Goal: Navigation & Orientation: Find specific page/section

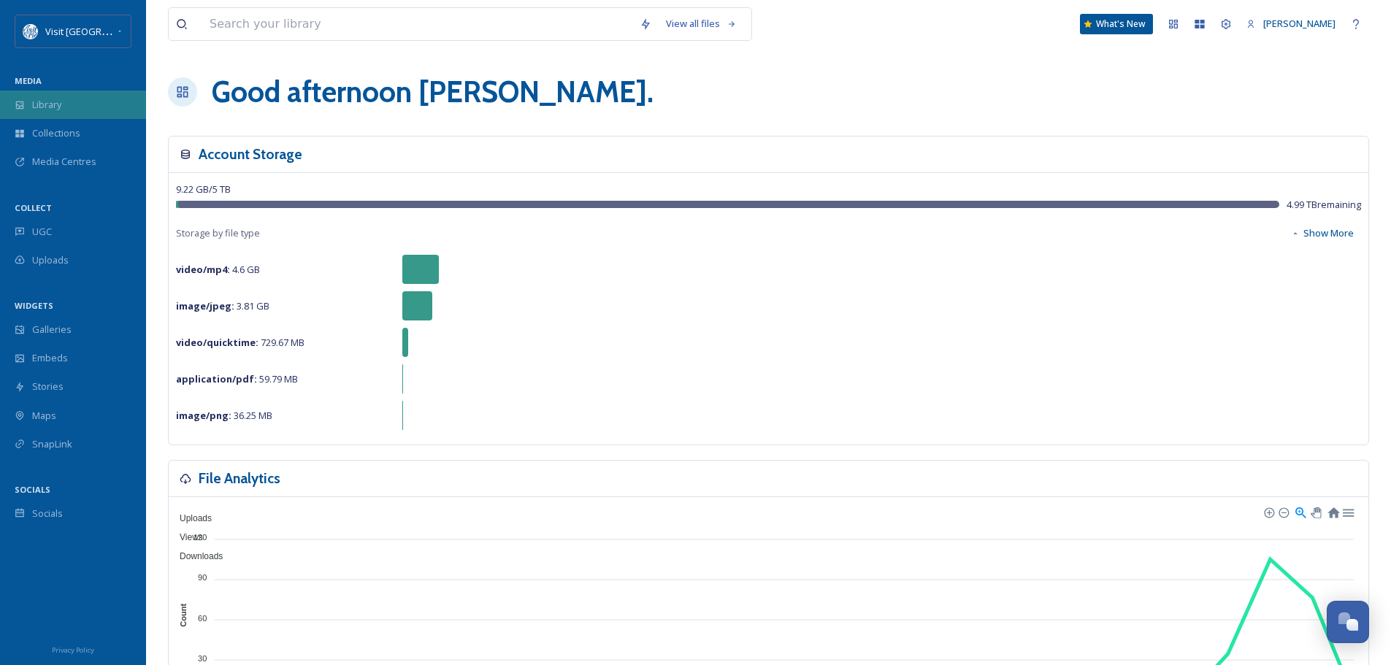
click at [39, 108] on span "Library" at bounding box center [46, 105] width 29 height 14
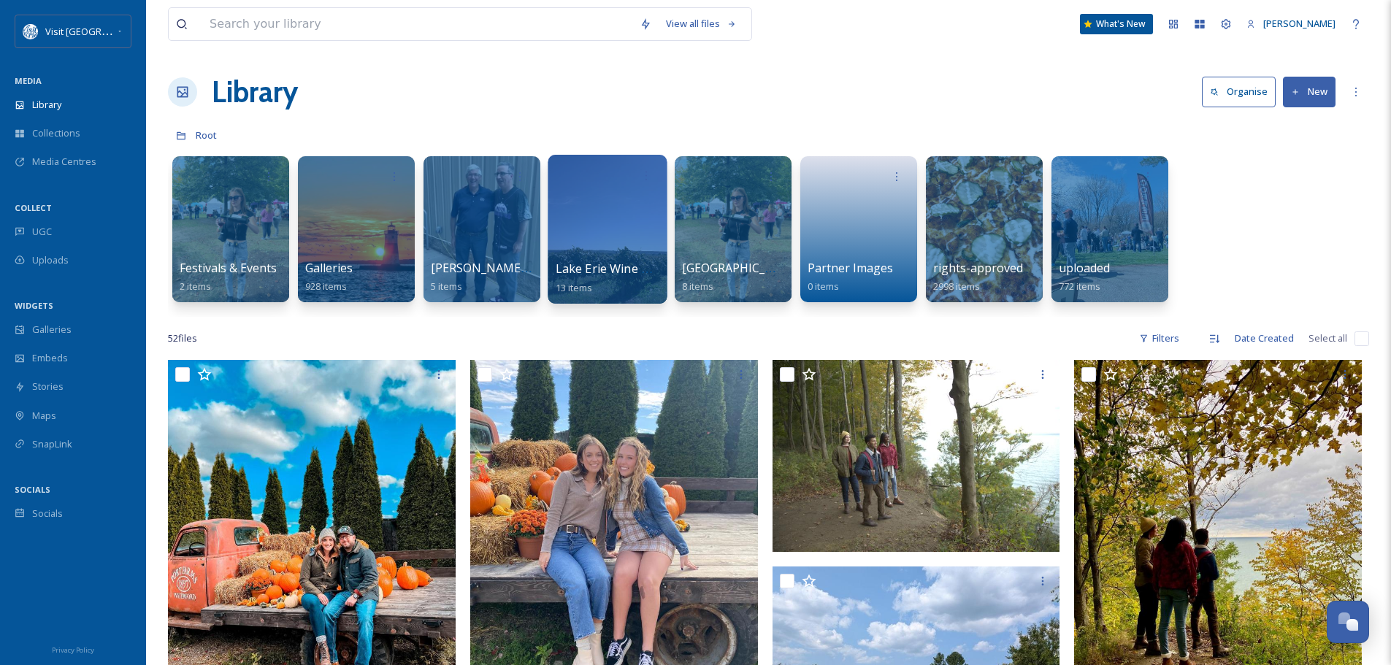
click at [621, 228] on div at bounding box center [607, 229] width 119 height 149
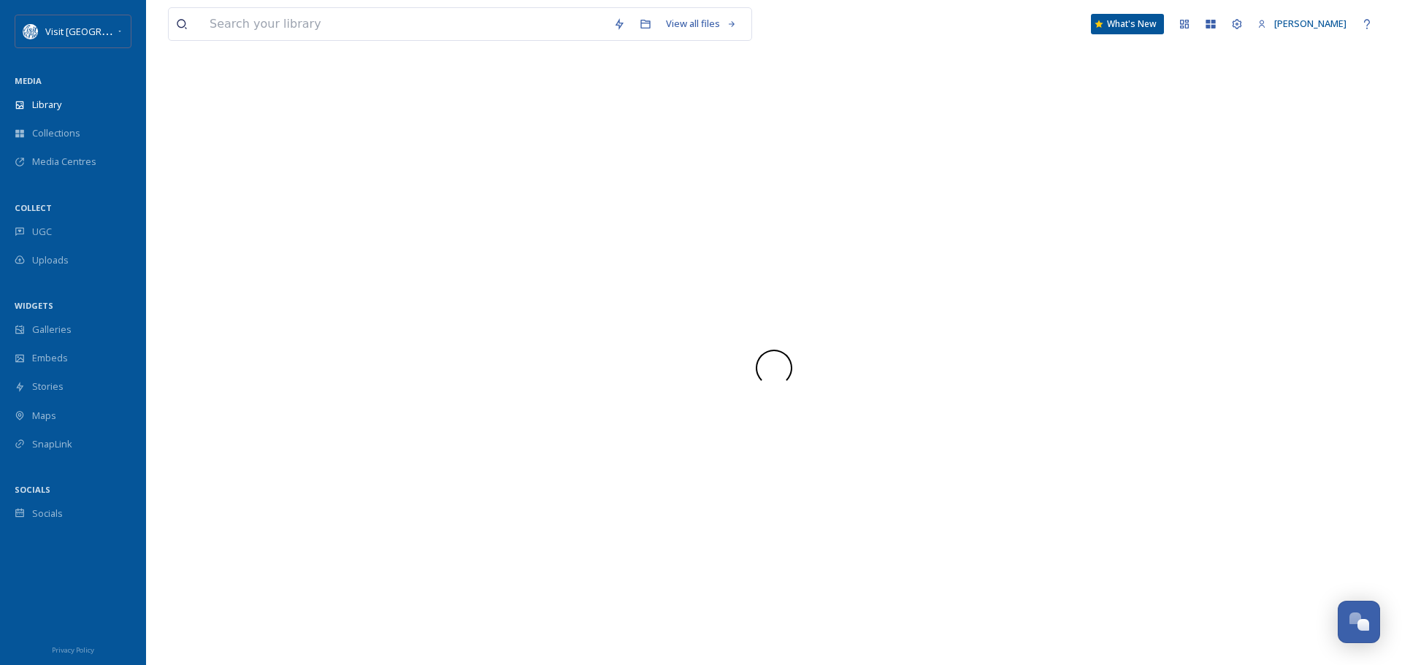
click at [621, 227] on div at bounding box center [774, 367] width 1212 height 595
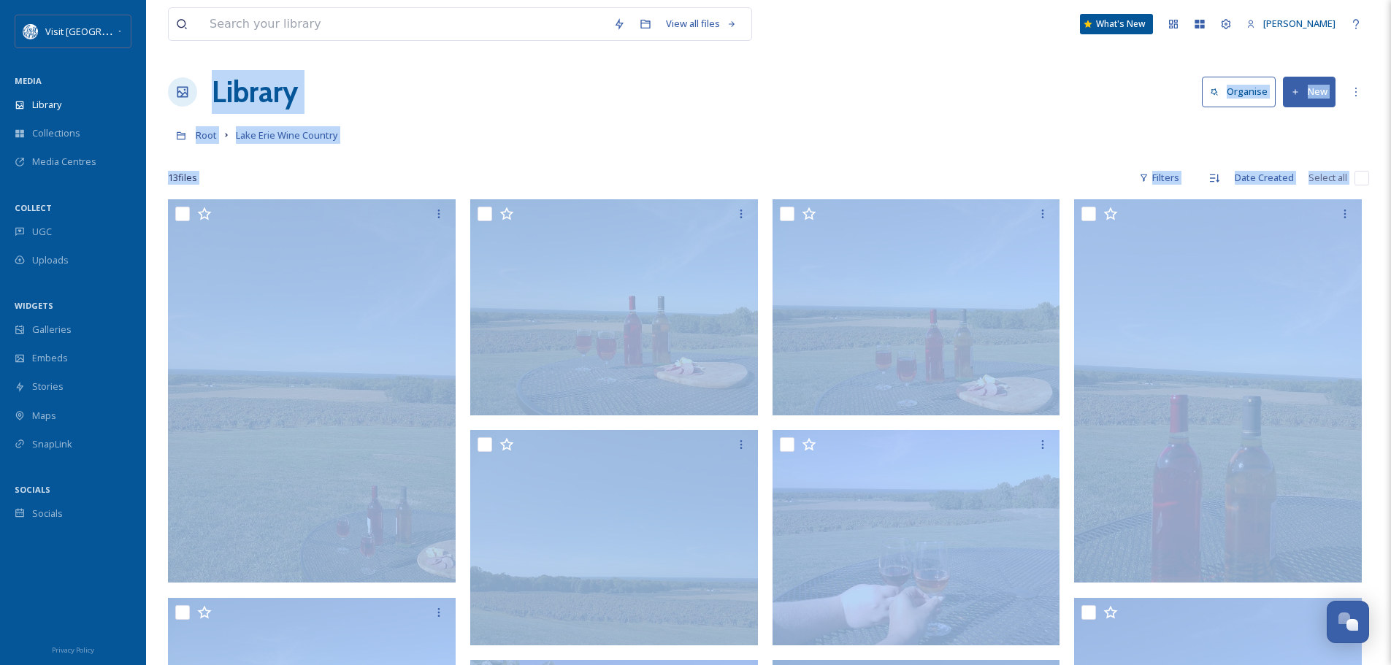
click at [827, 118] on div "View all files What's [GEOGRAPHIC_DATA][PERSON_NAME] Organise New Root Lake Eri…" at bounding box center [768, 649] width 1245 height 1299
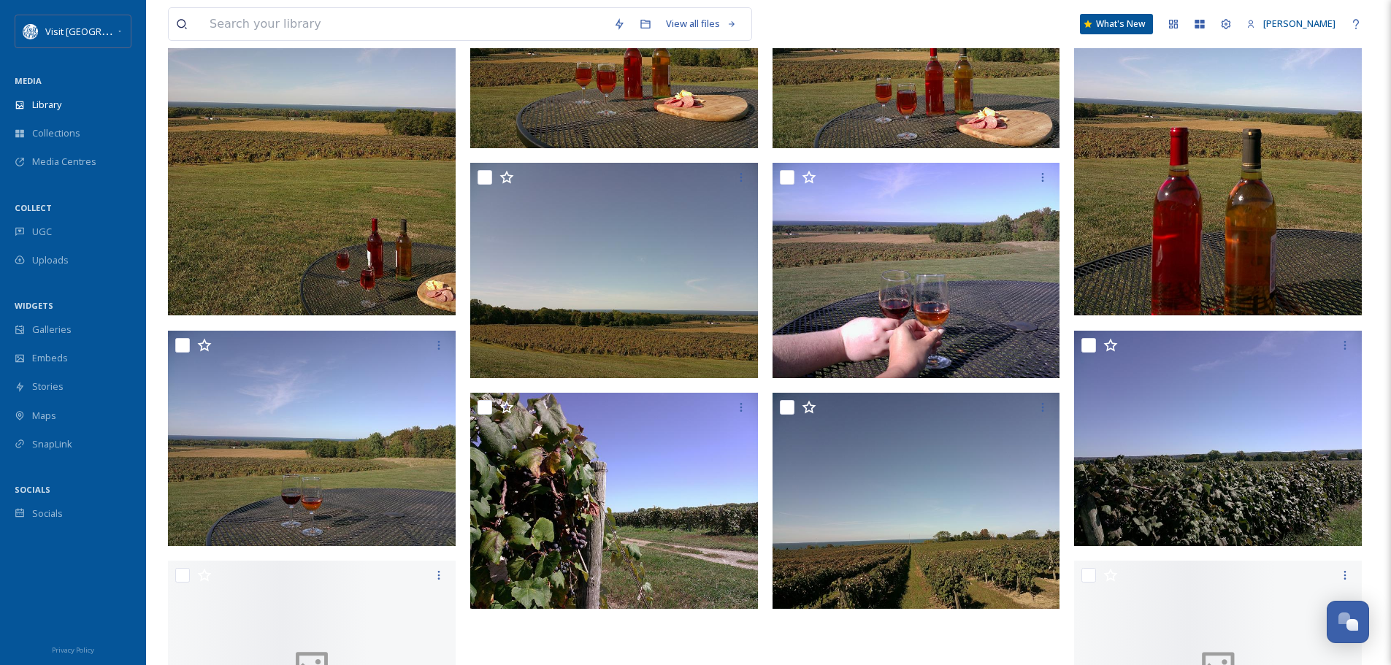
scroll to position [365, 0]
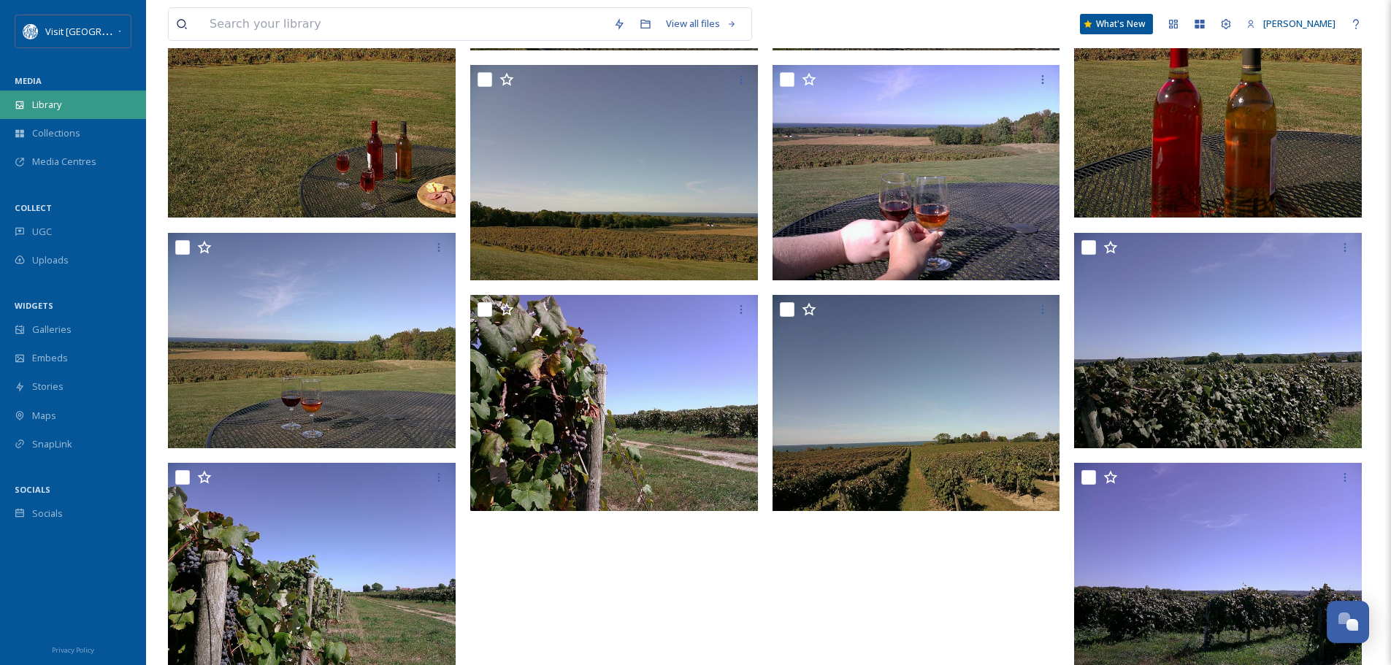
click at [53, 104] on span "Library" at bounding box center [46, 105] width 29 height 14
